Goal: Task Accomplishment & Management: Manage account settings

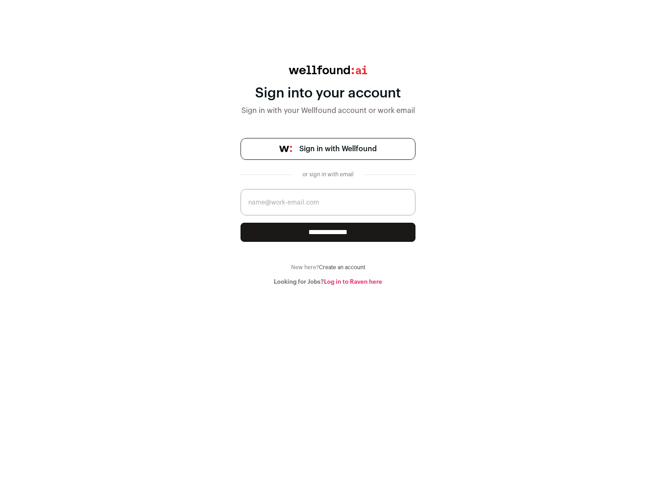
click at [338, 149] on span "Sign in with Wellfound" at bounding box center [337, 149] width 77 height 11
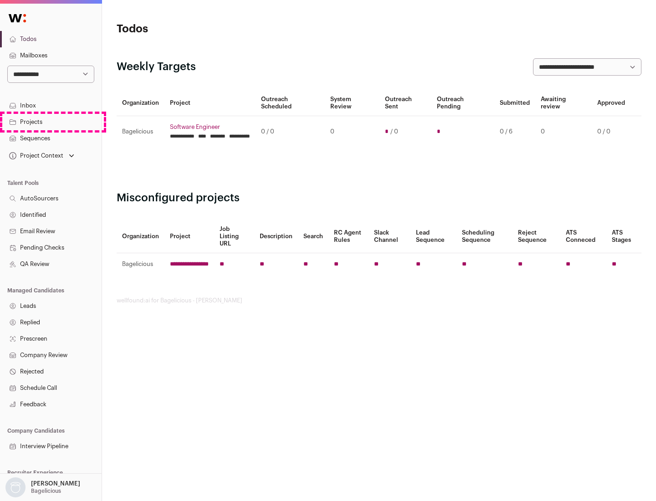
click at [51, 122] on link "Projects" at bounding box center [51, 122] width 102 height 16
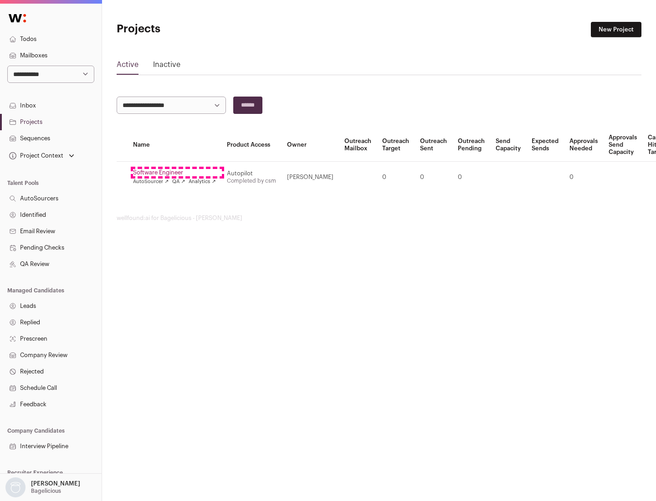
click at [177, 173] on link "Software Engineer" at bounding box center [174, 172] width 83 height 7
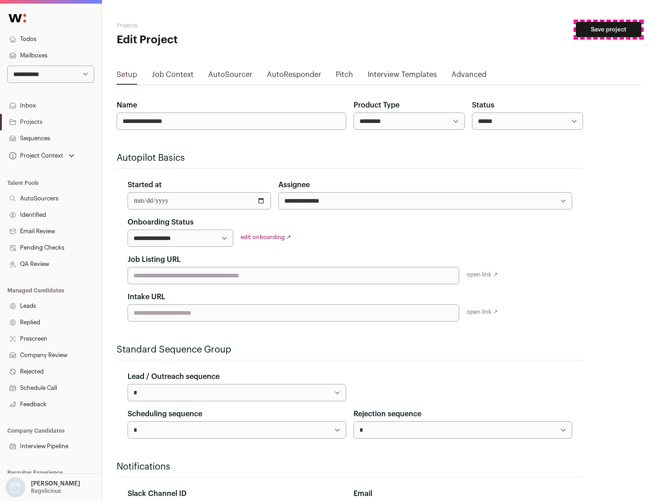
click at [609, 30] on button "Save project" at bounding box center [609, 29] width 66 height 15
